Goal: Task Accomplishment & Management: Manage account settings

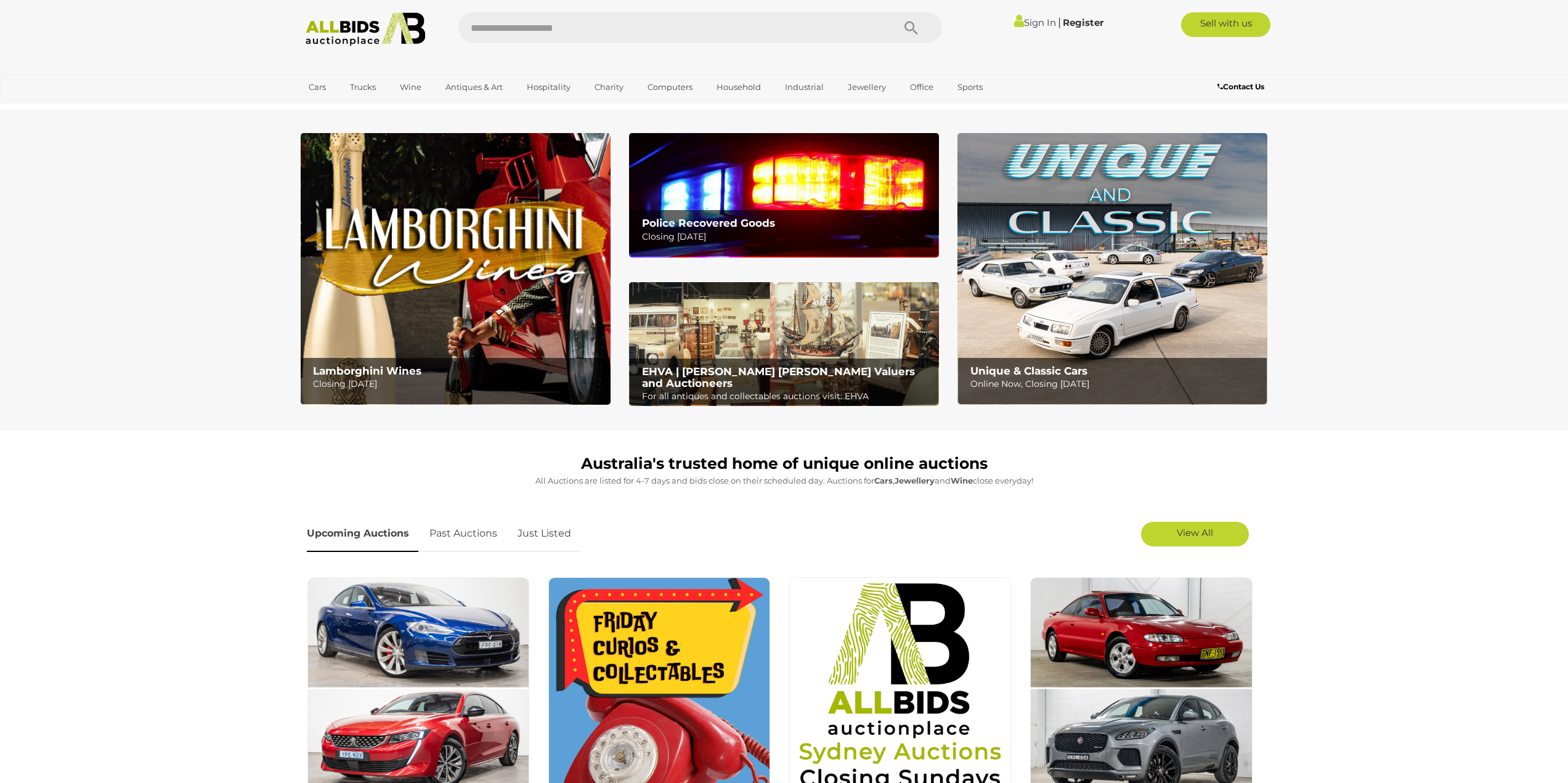
scroll to position [431, 0]
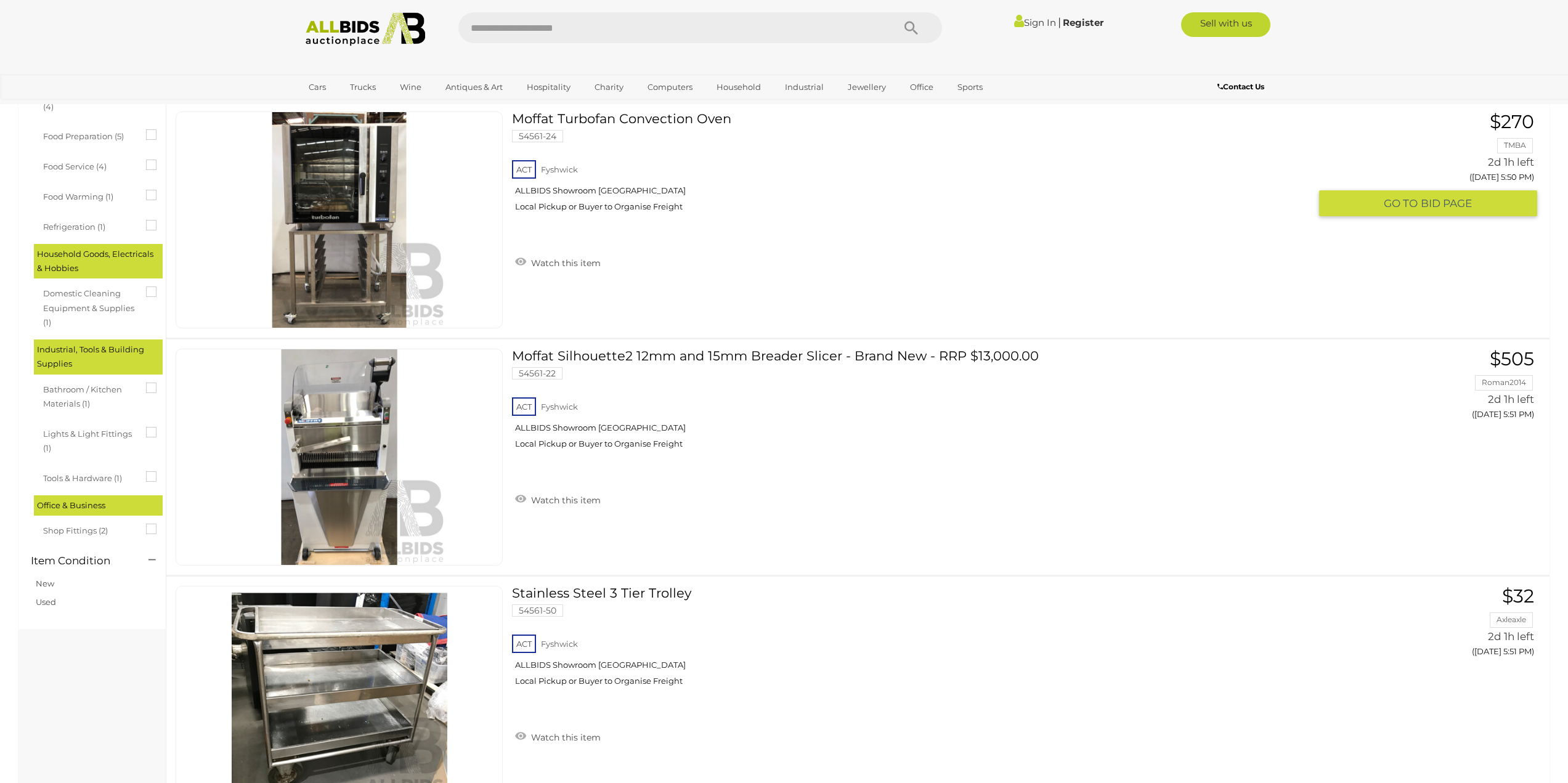
scroll to position [801, 0]
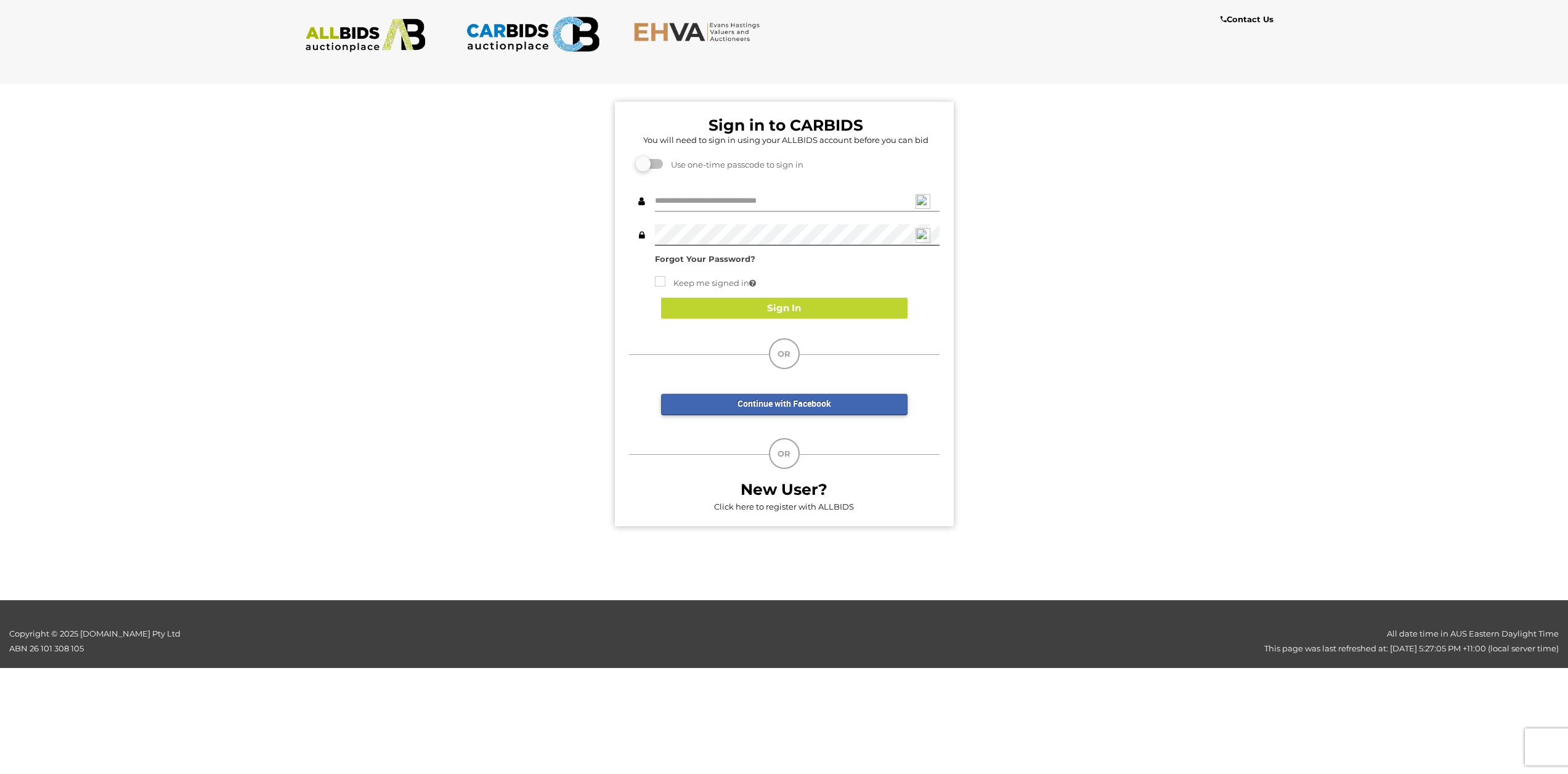
click at [768, 197] on input "text" at bounding box center [798, 202] width 284 height 22
type input "**********"
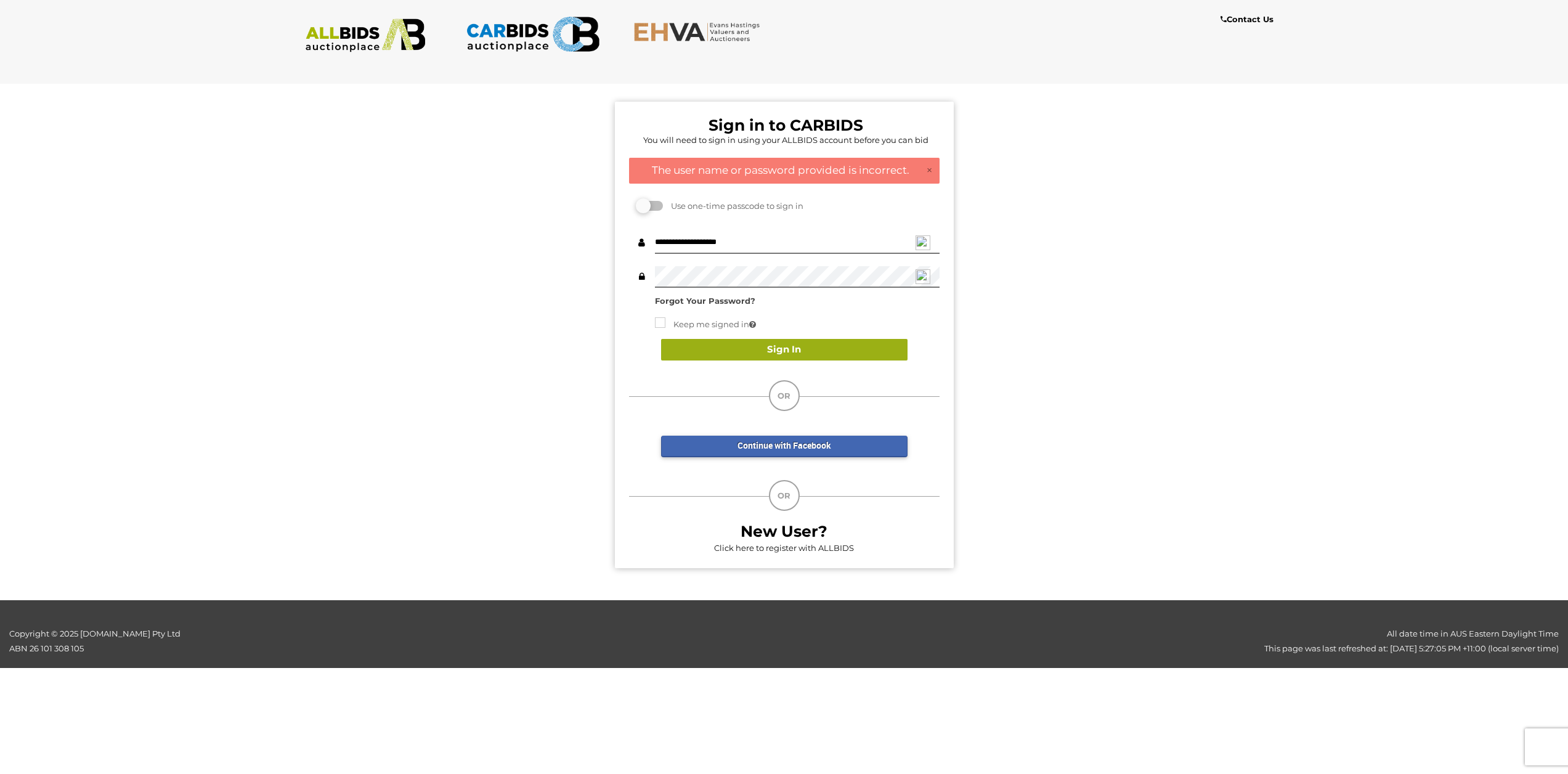
click at [773, 348] on button "Sign In" at bounding box center [785, 350] width 247 height 22
click at [656, 208] on label at bounding box center [650, 205] width 24 height 10
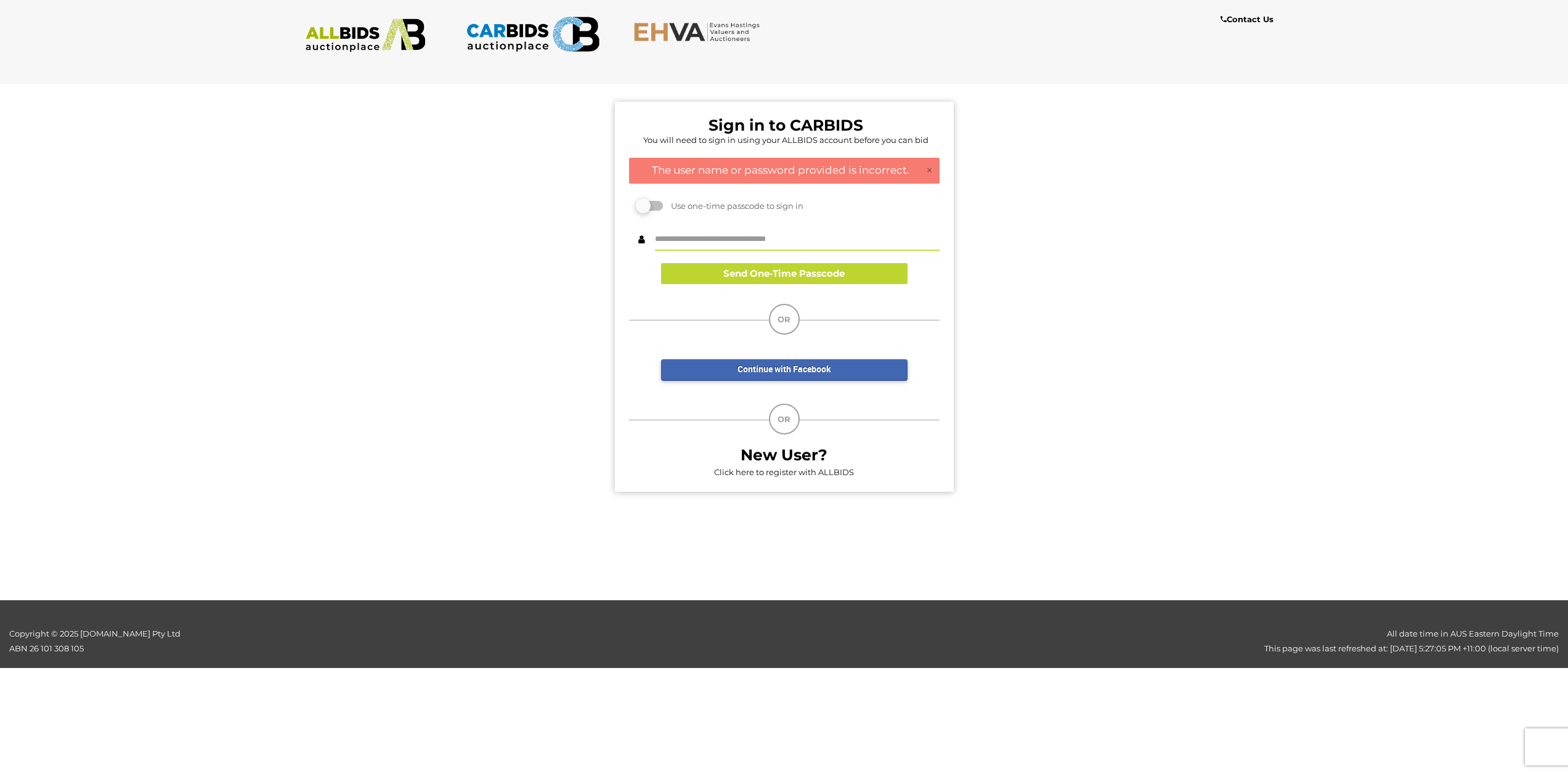
click at [769, 231] on input "text" at bounding box center [798, 240] width 284 height 22
click at [765, 276] on button "Send One-Time Passcode" at bounding box center [785, 274] width 247 height 22
drag, startPoint x: 774, startPoint y: 245, endPoint x: 599, endPoint y: 238, distance: 175.1
click at [599, 238] on div "Sign in to CARBIDS You will need to sign in using your ALLBIDS account before y…" at bounding box center [784, 290] width 1587 height 433
type input "**********"
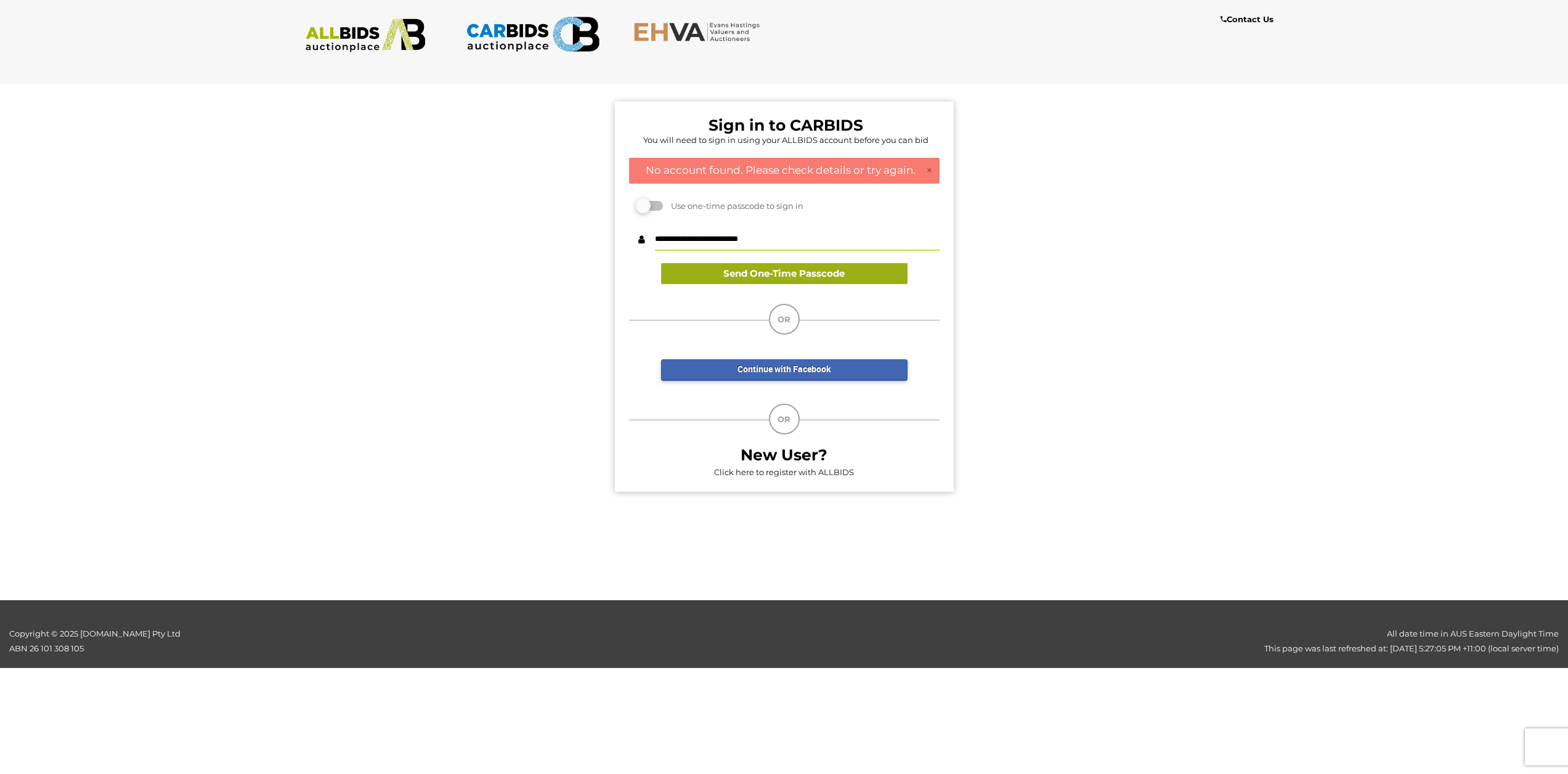
click at [725, 278] on button "Send One-Time Passcode" at bounding box center [785, 274] width 247 height 22
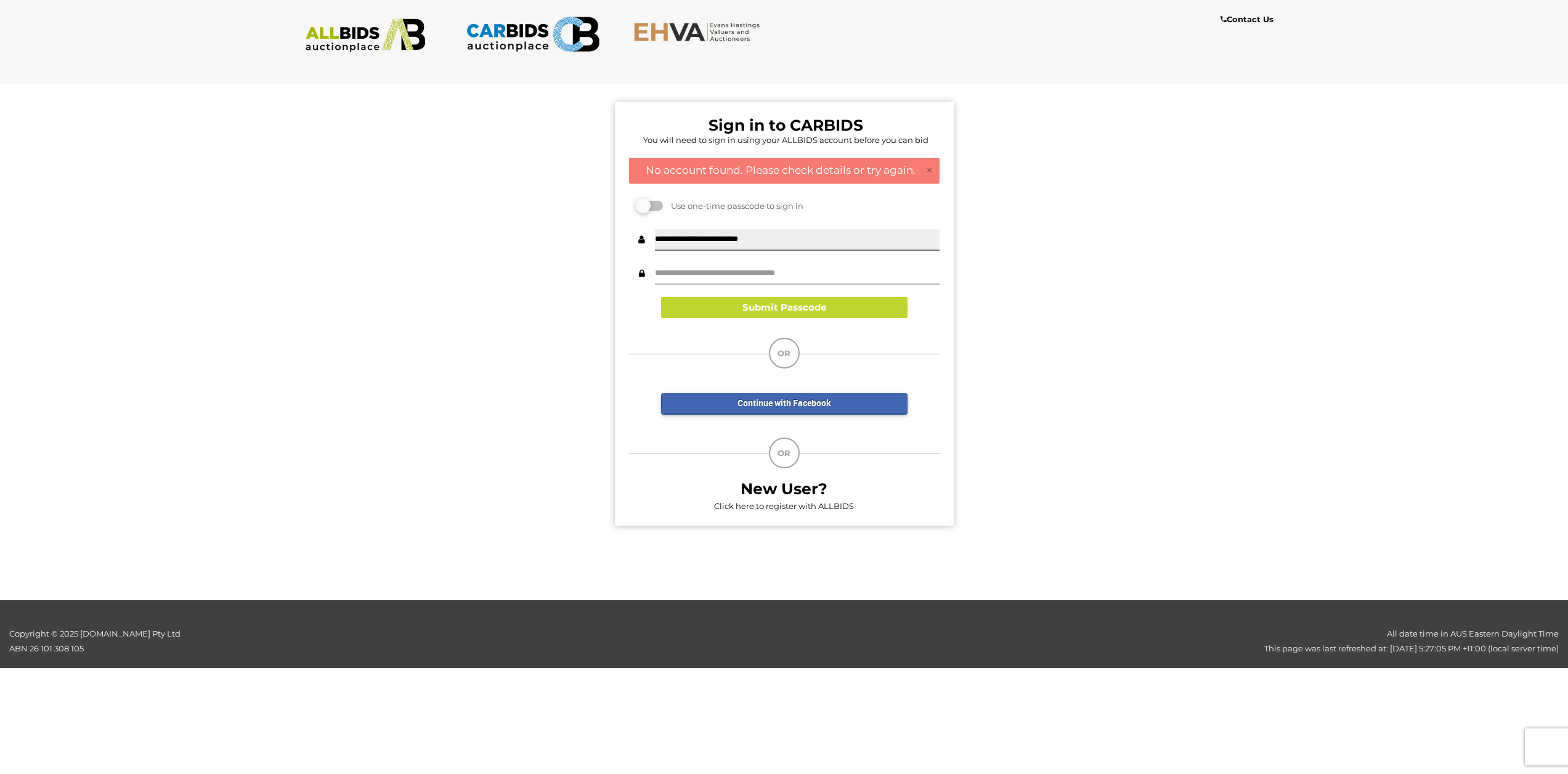
click at [734, 271] on input "text" at bounding box center [798, 274] width 284 height 22
click at [729, 270] on input "text" at bounding box center [798, 274] width 284 height 22
type input "******"
click at [815, 300] on button "Submit Passcode" at bounding box center [785, 308] width 247 height 22
